Goal: Navigation & Orientation: Find specific page/section

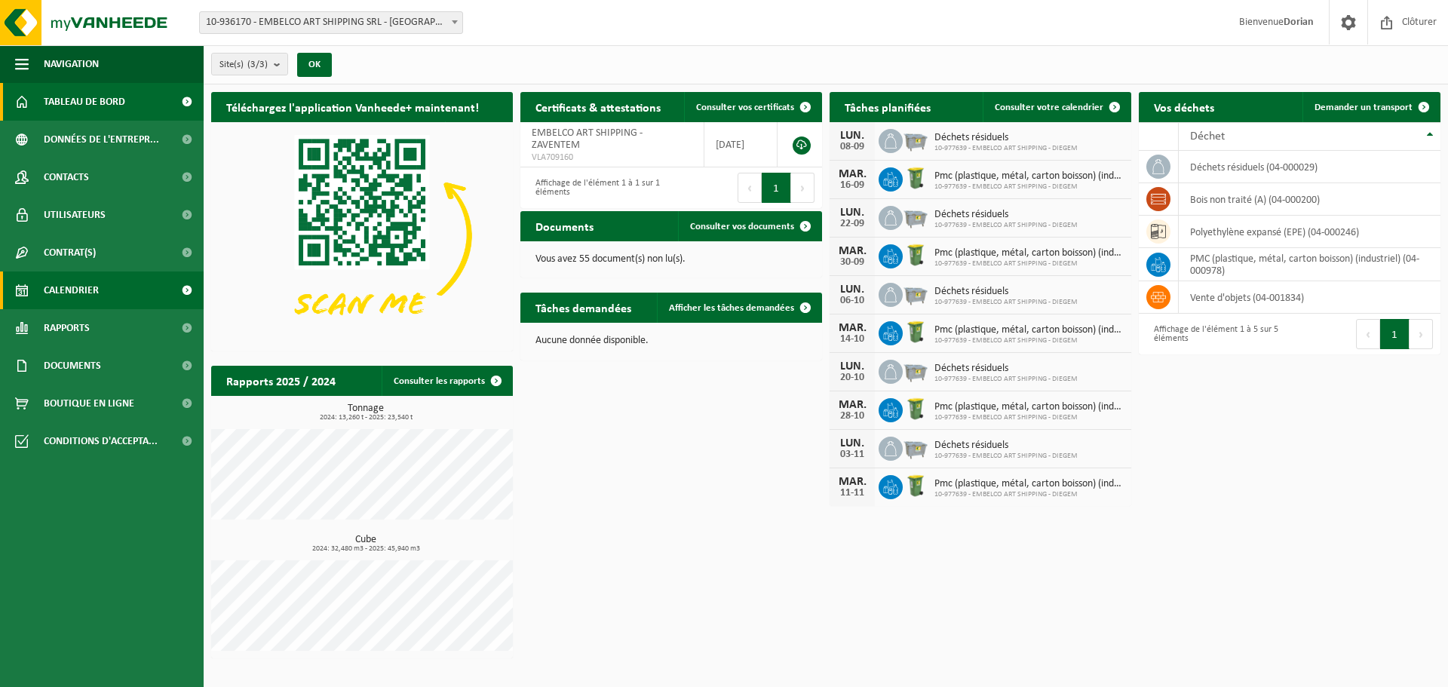
click at [117, 290] on link "Calendrier" at bounding box center [102, 291] width 204 height 38
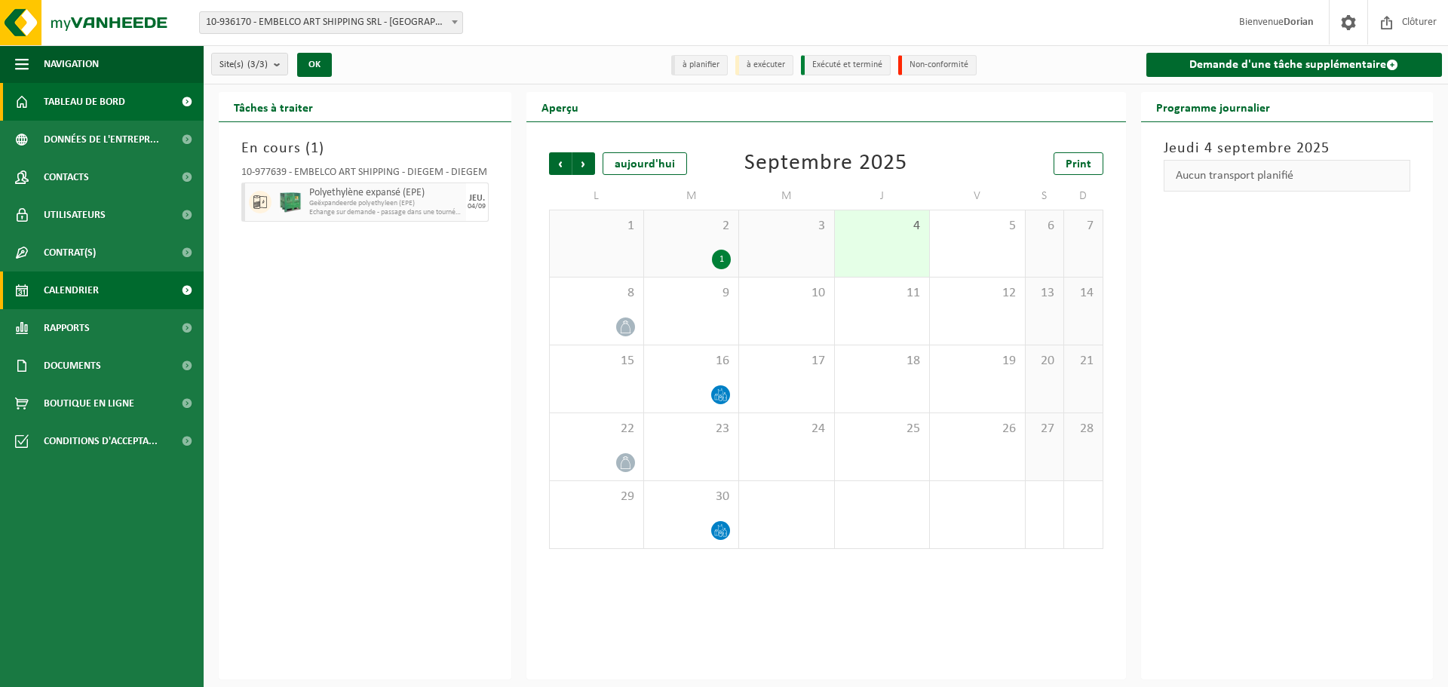
click at [127, 94] on link "Tableau de bord" at bounding box center [102, 102] width 204 height 38
